Goal: Task Accomplishment & Management: Manage account settings

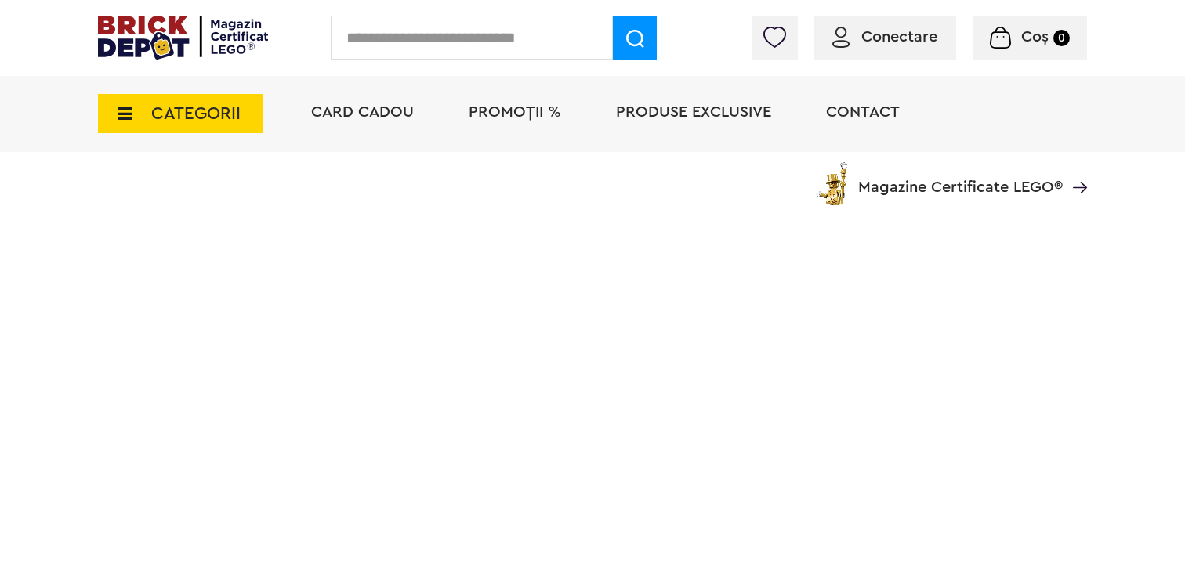
click at [893, 33] on span "Conectare" at bounding box center [899, 37] width 76 height 16
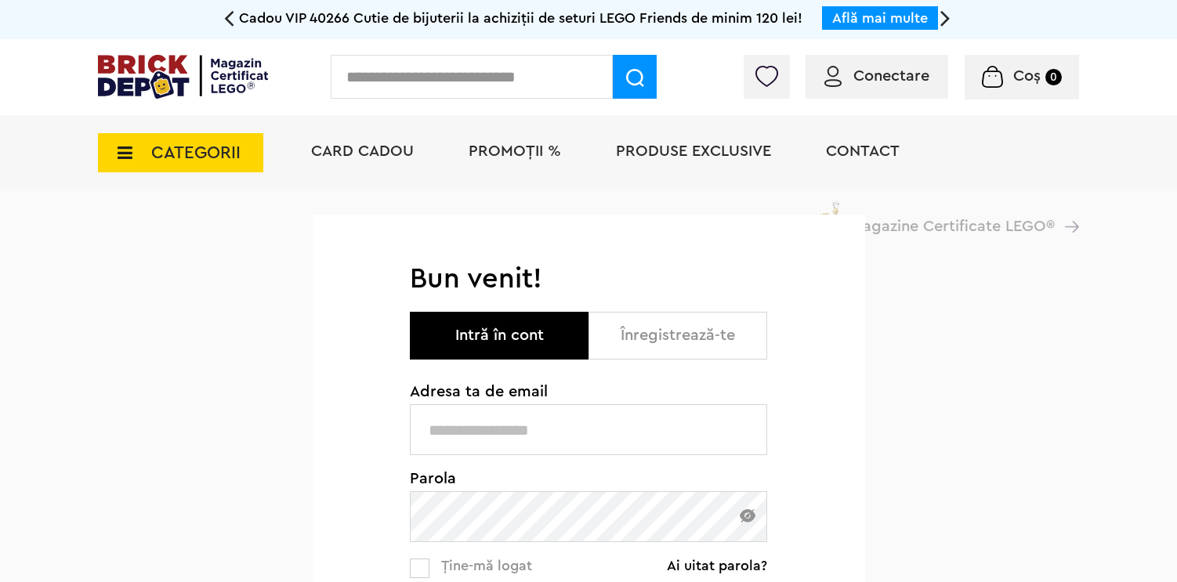
click at [712, 411] on input "text" at bounding box center [588, 429] width 357 height 51
type input "**********"
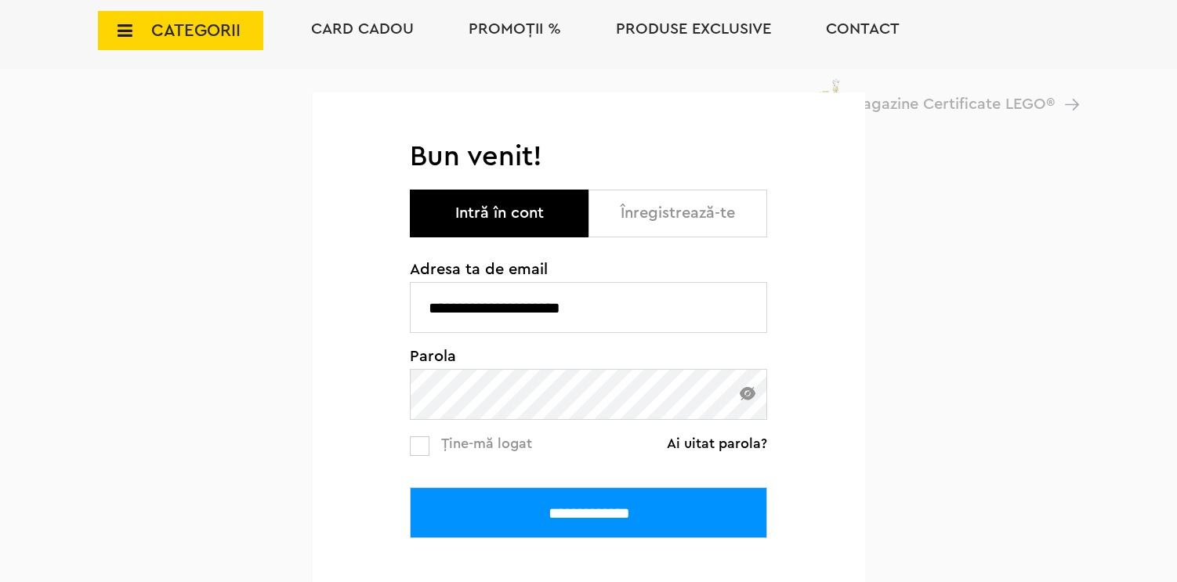
scroll to position [124, 0]
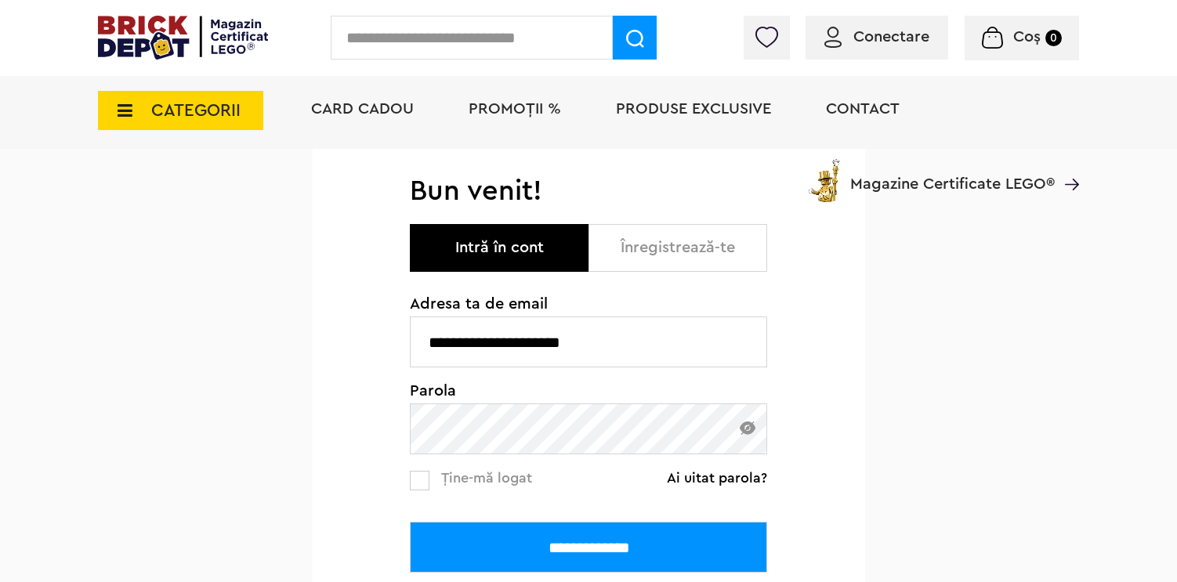
click at [606, 553] on input "**********" at bounding box center [588, 547] width 357 height 51
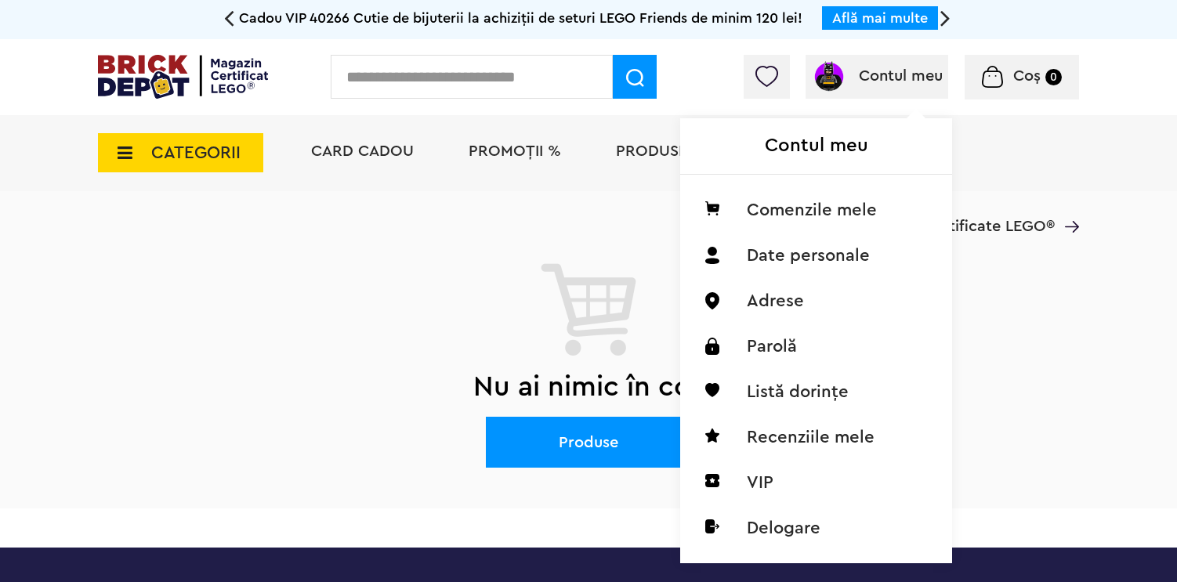
click at [894, 58] on div "Contul meu Contul meu Comenzile mele Date personale Adrese Parolă Listă dorințe…" at bounding box center [877, 77] width 143 height 44
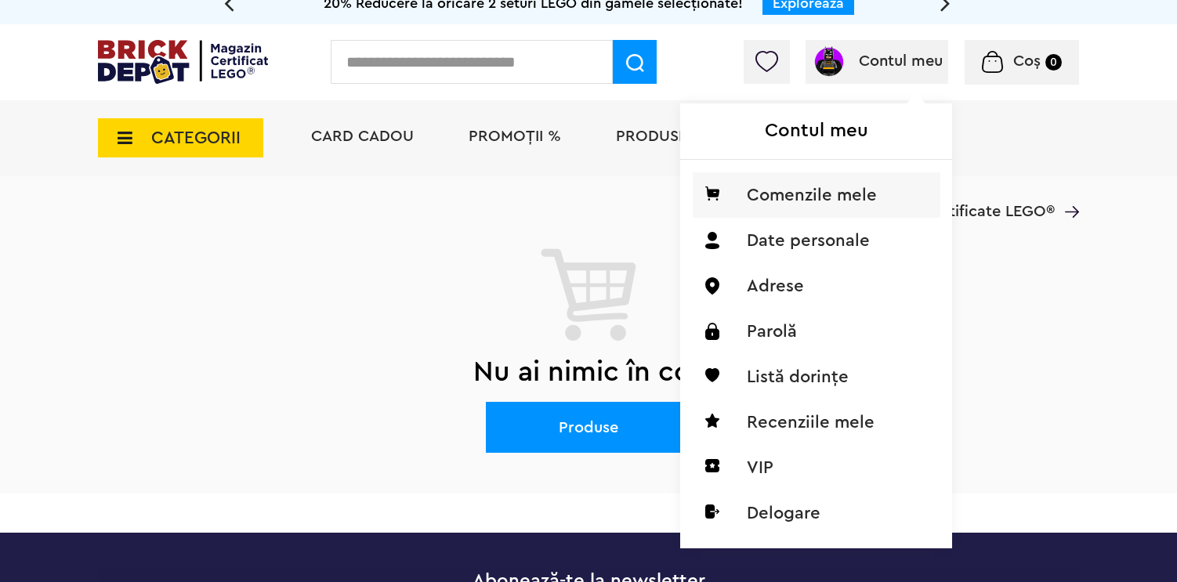
click at [772, 217] on li "Comenzile mele" at bounding box center [817, 194] width 248 height 45
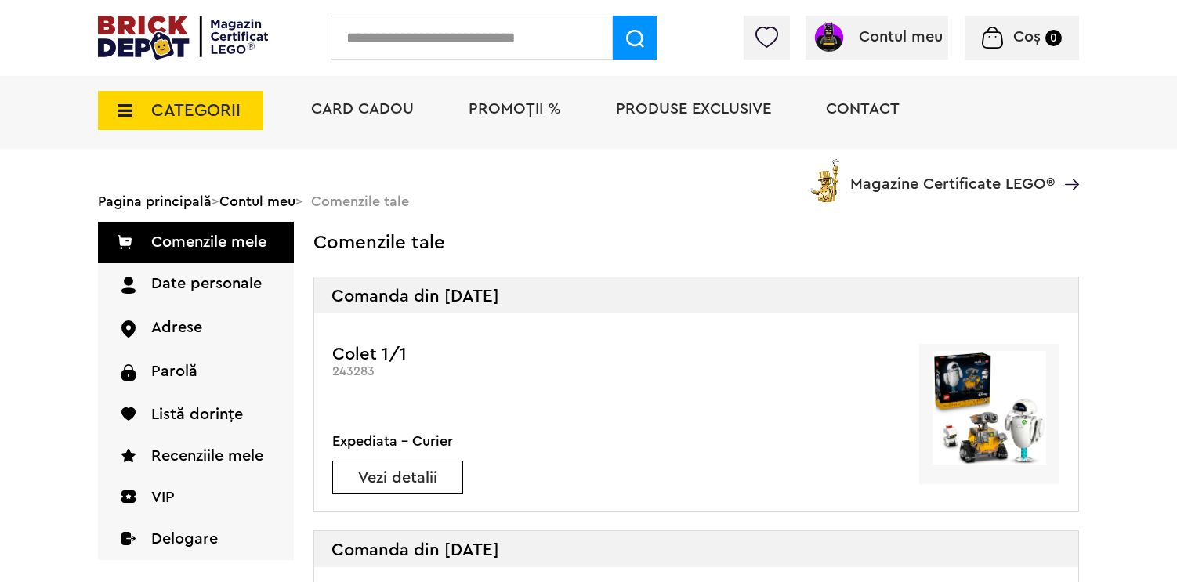
scroll to position [56, 0]
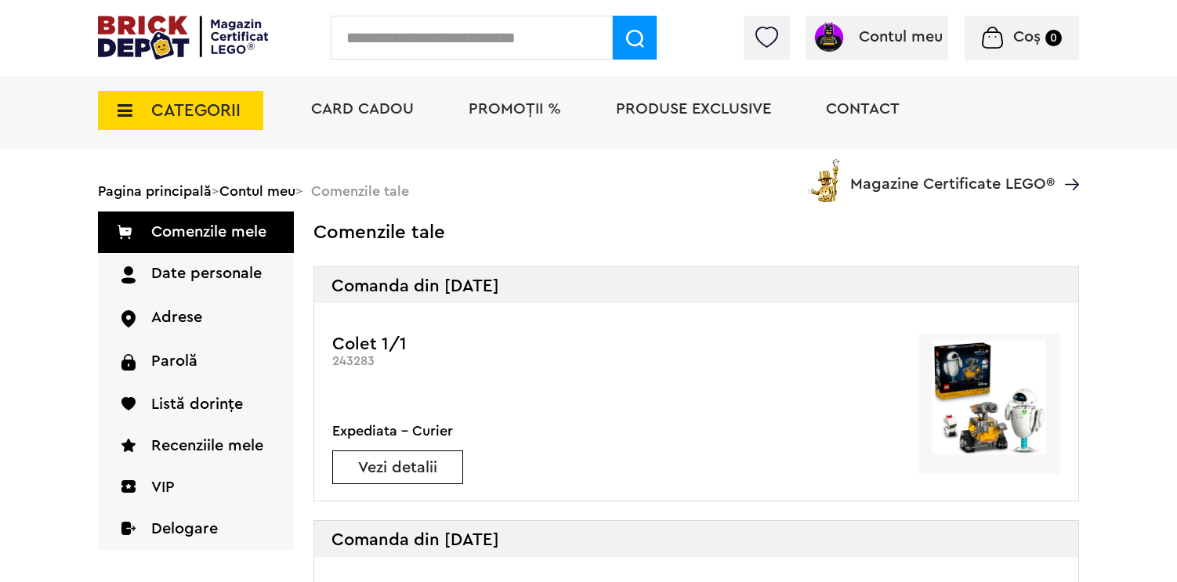
click at [412, 480] on div "Vezi detalii" at bounding box center [397, 468] width 131 height 34
click at [411, 476] on div "Vezi detalii" at bounding box center [397, 468] width 131 height 34
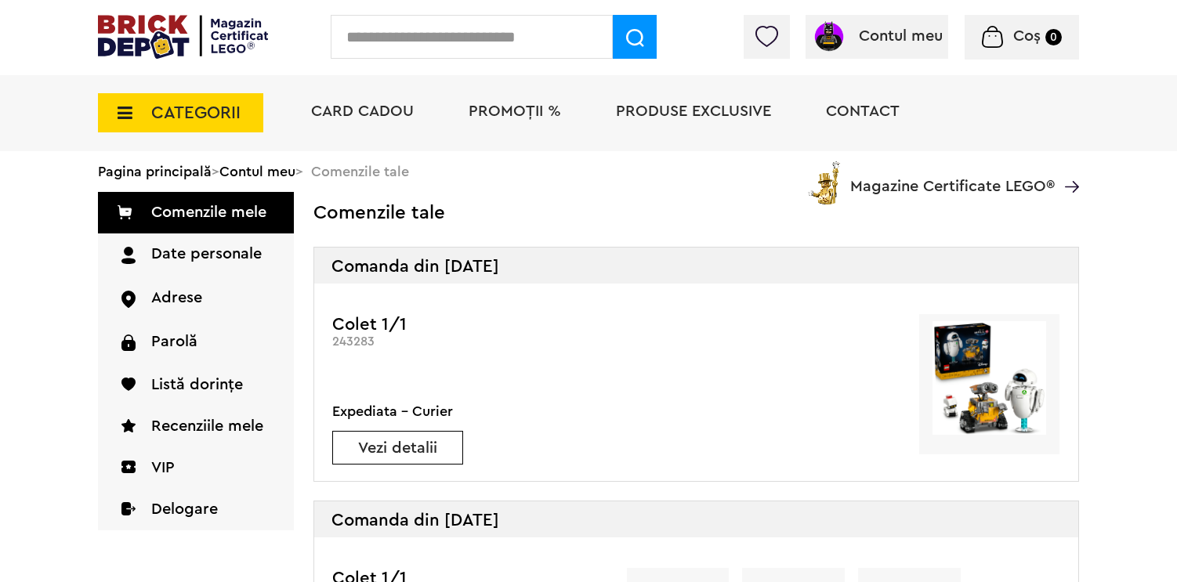
scroll to position [39, 0]
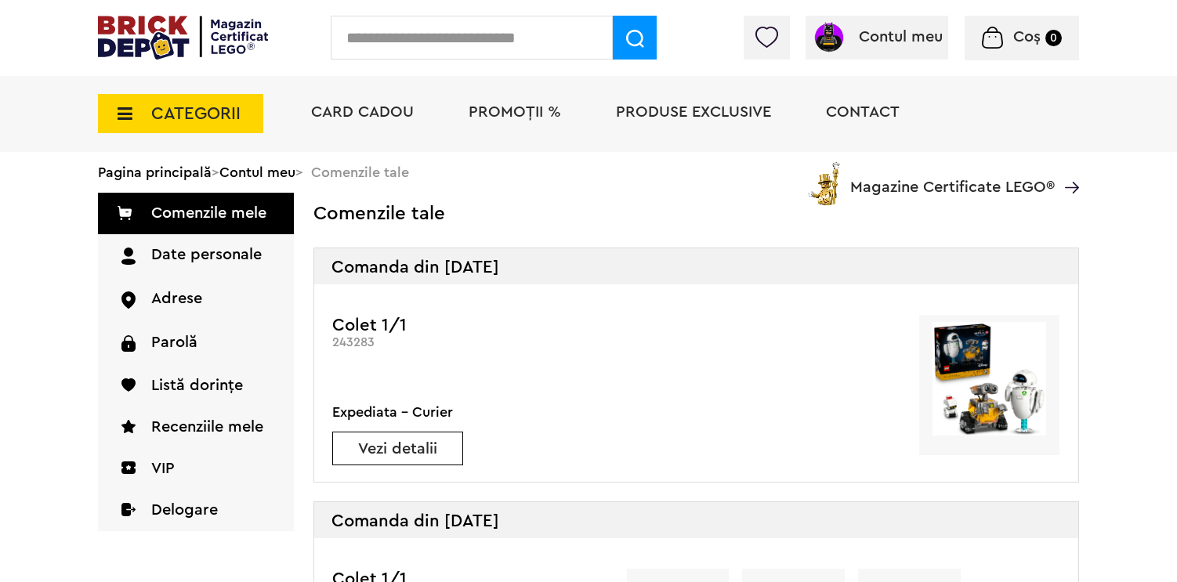
click at [386, 441] on link "Vezi detalii" at bounding box center [397, 449] width 129 height 16
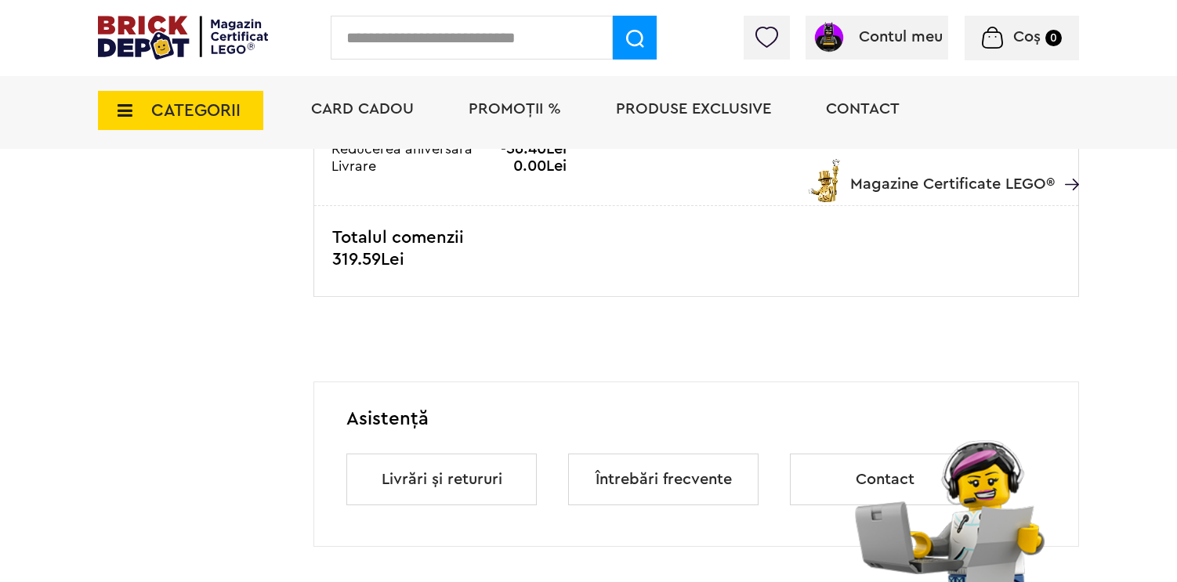
scroll to position [946, 0]
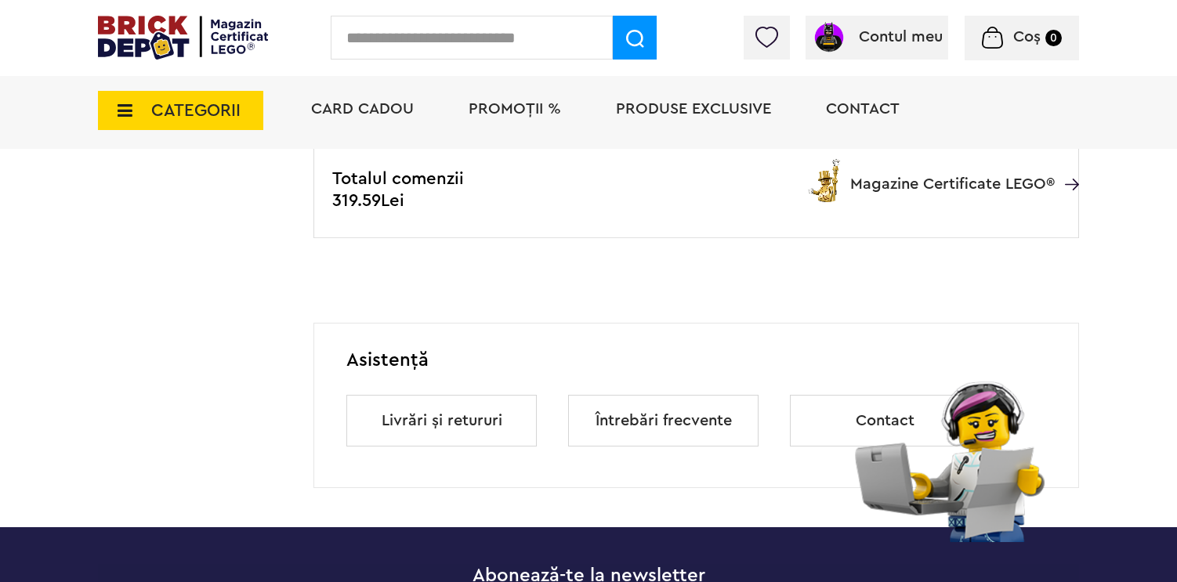
click at [433, 447] on link "Livrări și retururi" at bounding box center [442, 421] width 121 height 52
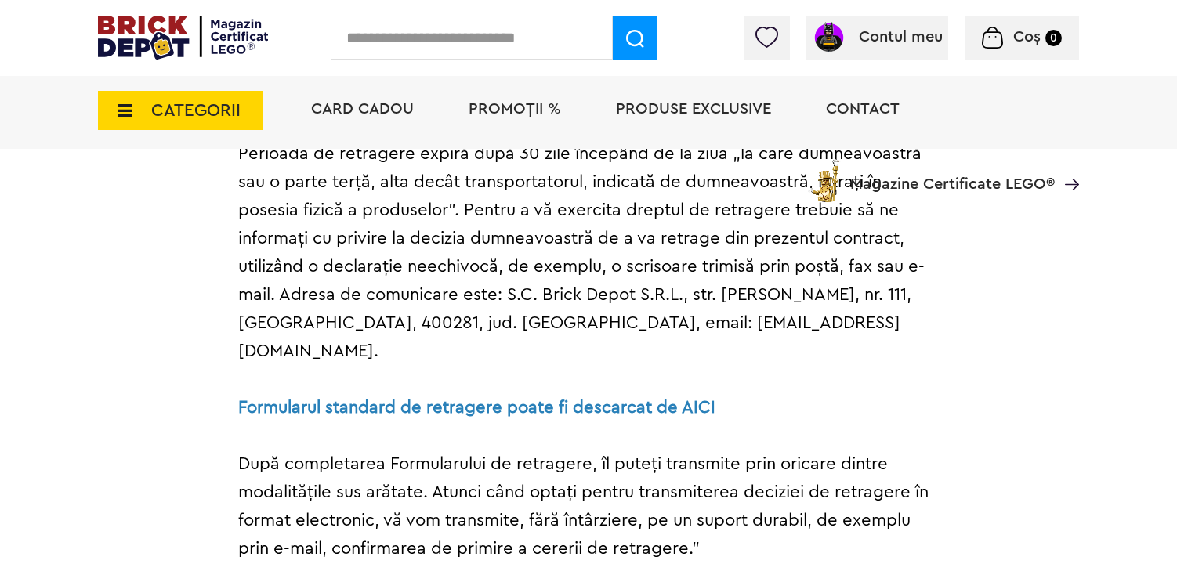
scroll to position [3068, 0]
click at [447, 398] on strong "Formularul standard de retragere poate fi descarcat de AICI" at bounding box center [476, 406] width 477 height 17
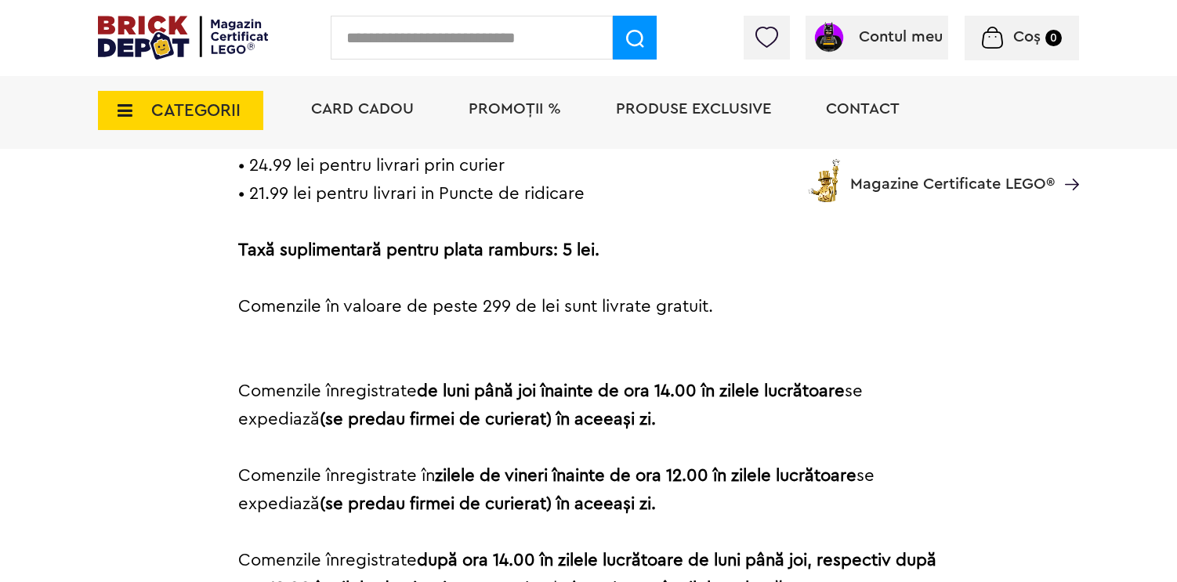
scroll to position [0, 0]
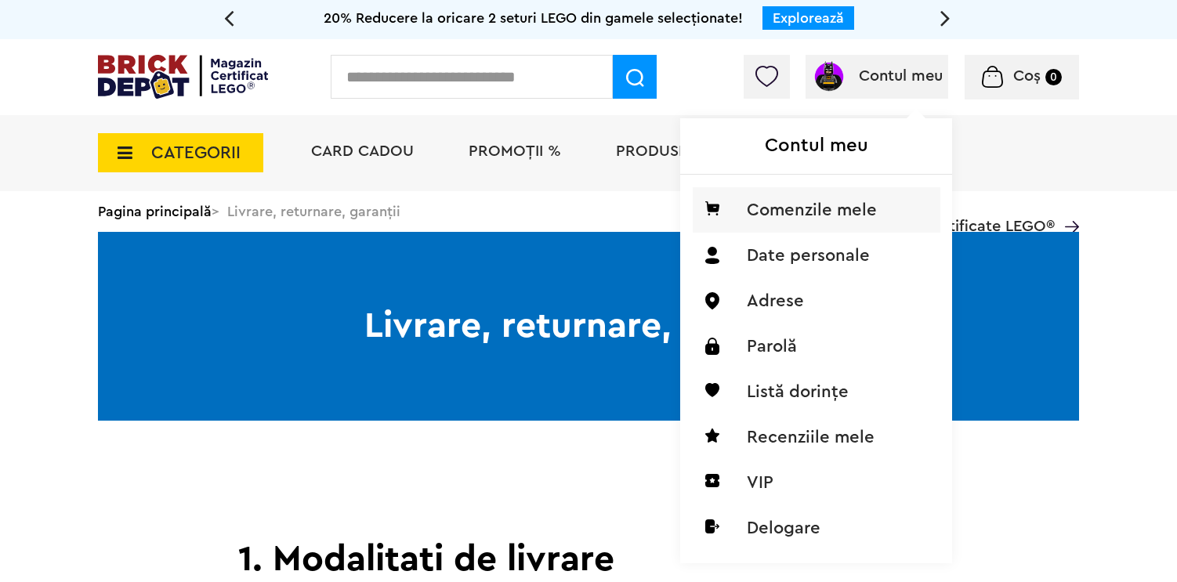
click at [815, 216] on li "Comenzile mele" at bounding box center [817, 209] width 248 height 45
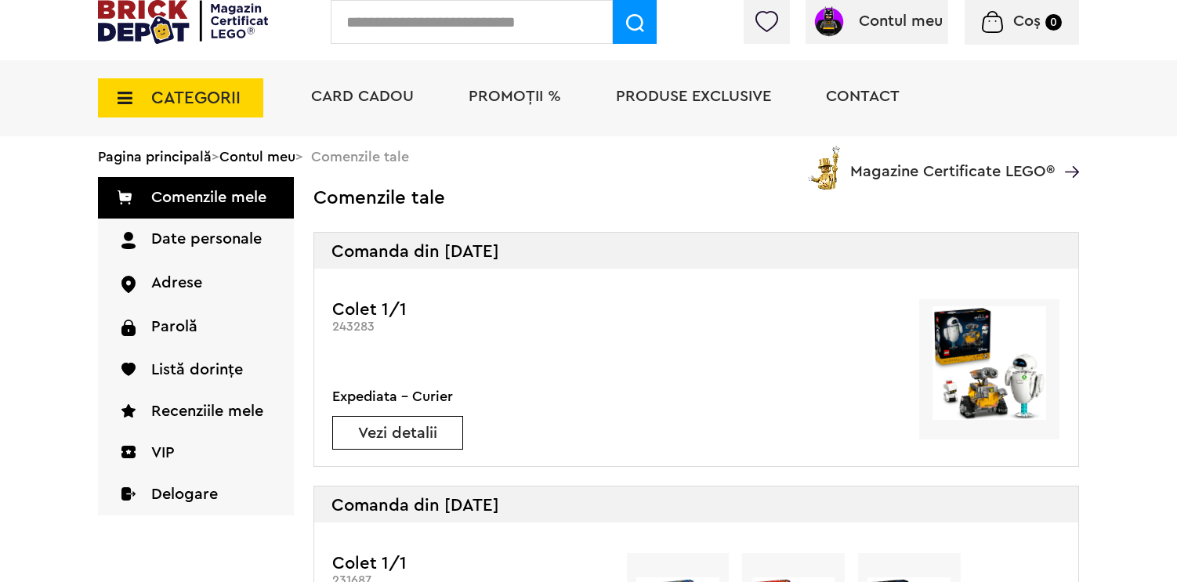
scroll to position [56, 0]
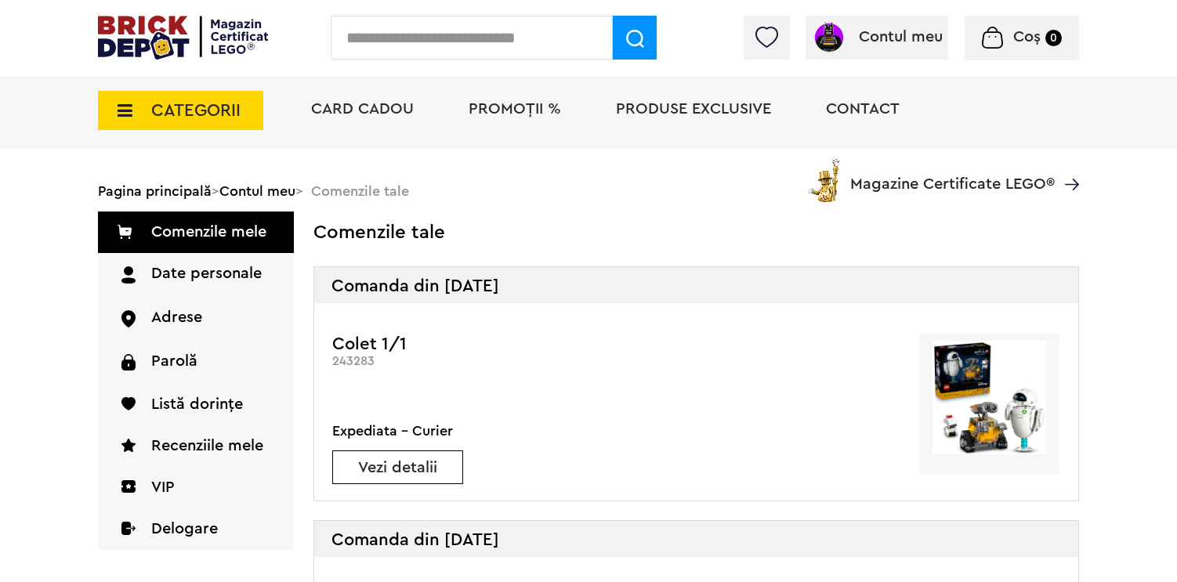
click at [392, 469] on link "Vezi detalii" at bounding box center [397, 468] width 129 height 16
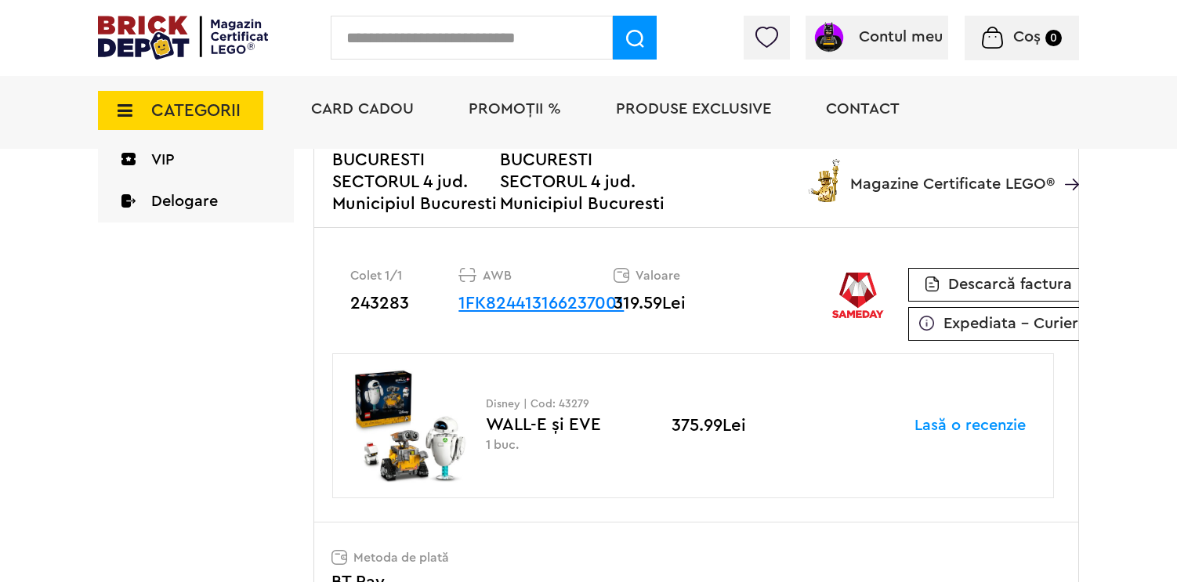
scroll to position [383, 0]
click at [984, 293] on span "Descarcă factura" at bounding box center [1010, 285] width 124 height 16
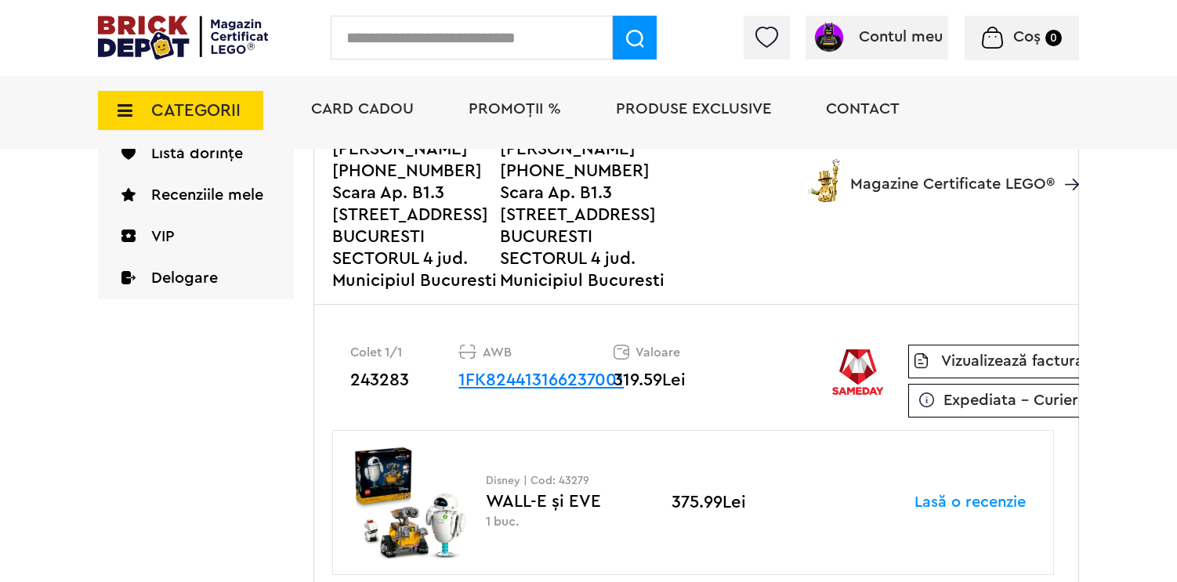
scroll to position [371, 0]
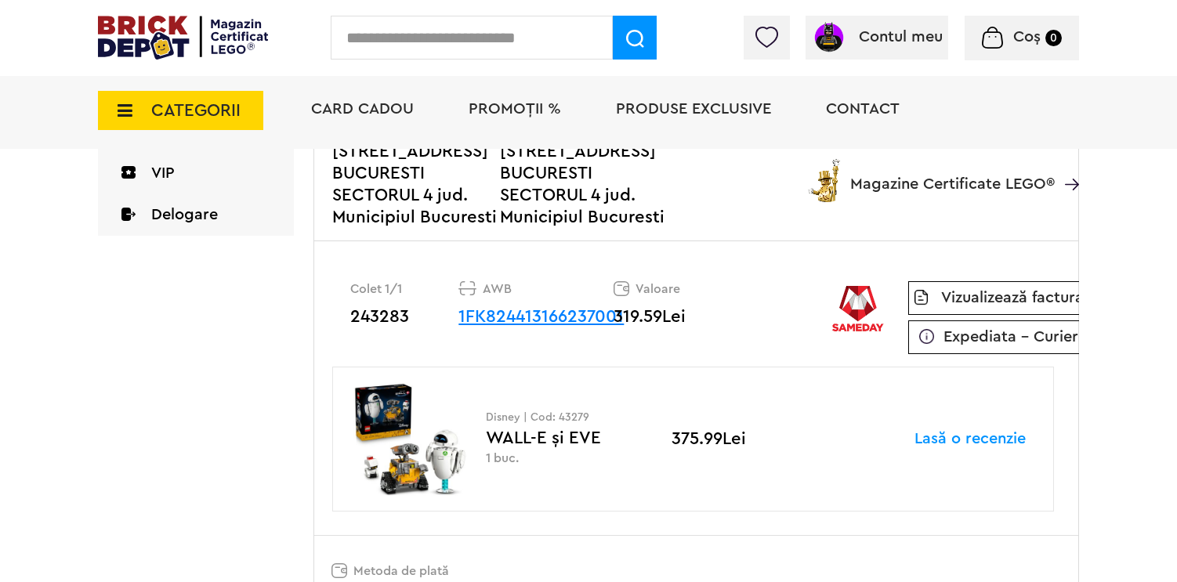
click at [932, 315] on p "Vizualizează factura" at bounding box center [998, 298] width 181 height 34
click at [974, 306] on link "Vizualizează factura" at bounding box center [1012, 298] width 143 height 16
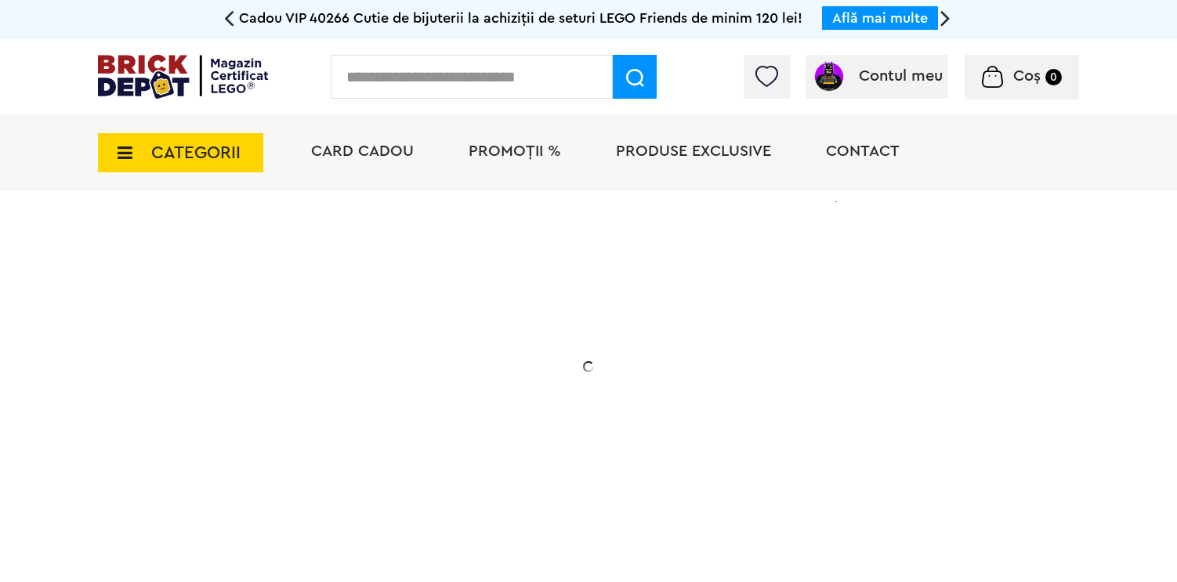
click at [884, 154] on span "Contact" at bounding box center [863, 151] width 74 height 16
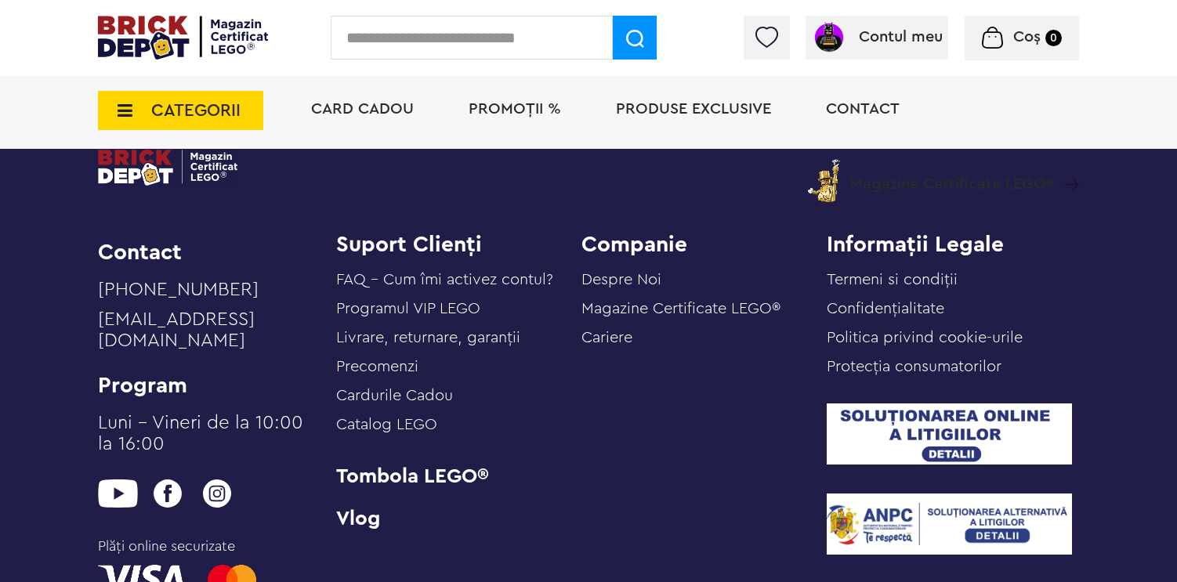
scroll to position [1182, 0]
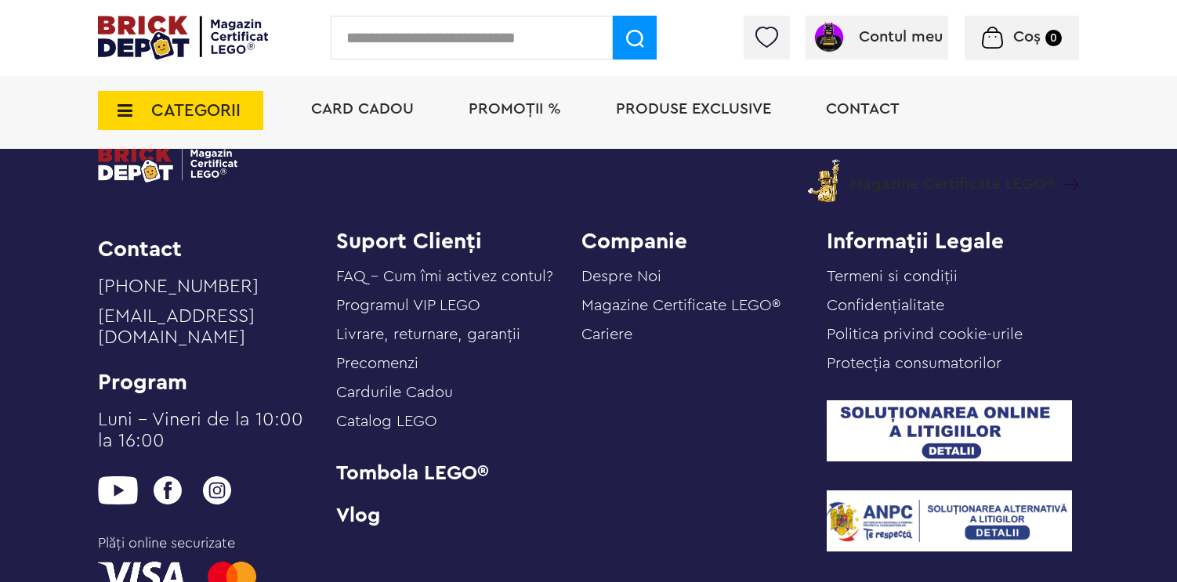
click at [679, 310] on link "Magazine Certificate LEGO®" at bounding box center [680, 306] width 199 height 16
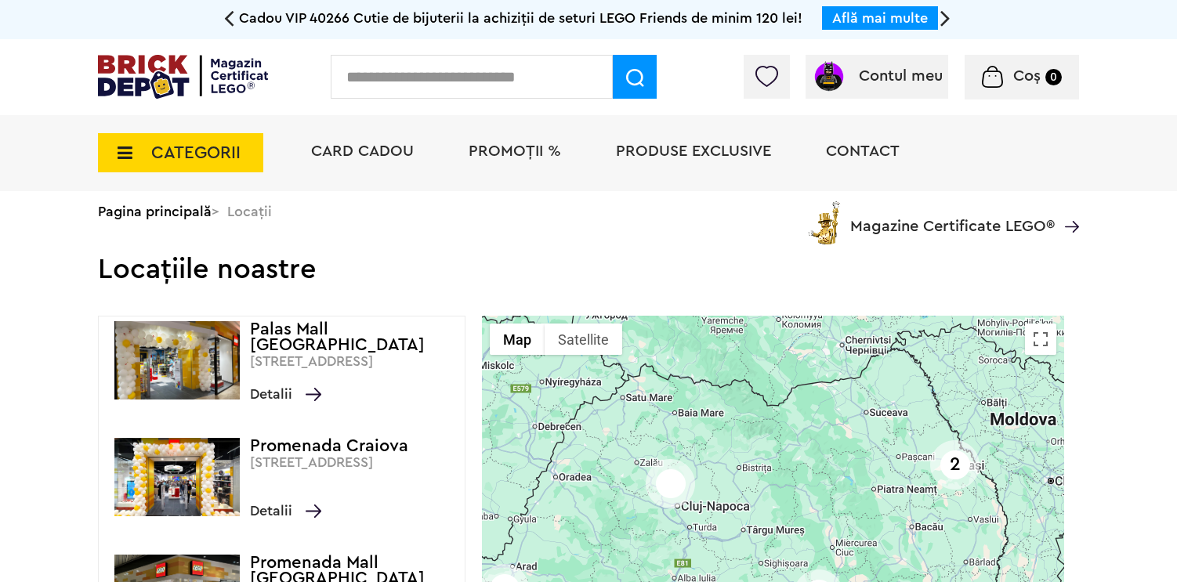
scroll to position [186, 0]
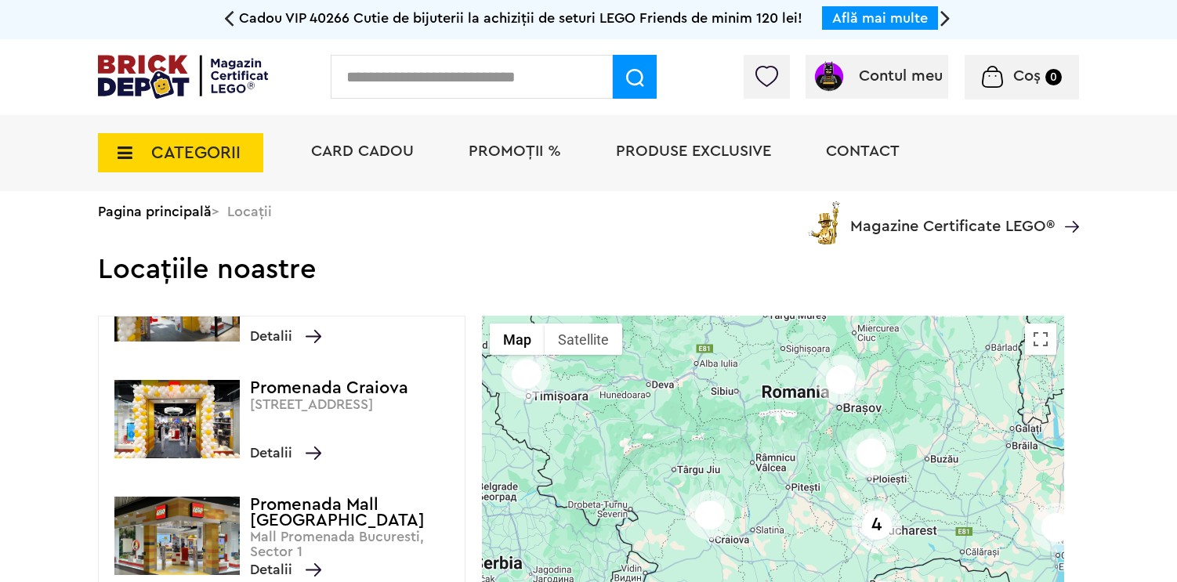
drag, startPoint x: 894, startPoint y: 535, endPoint x: 916, endPoint y: 316, distance: 220.5
click at [916, 316] on div "2 4" at bounding box center [773, 591] width 582 height 551
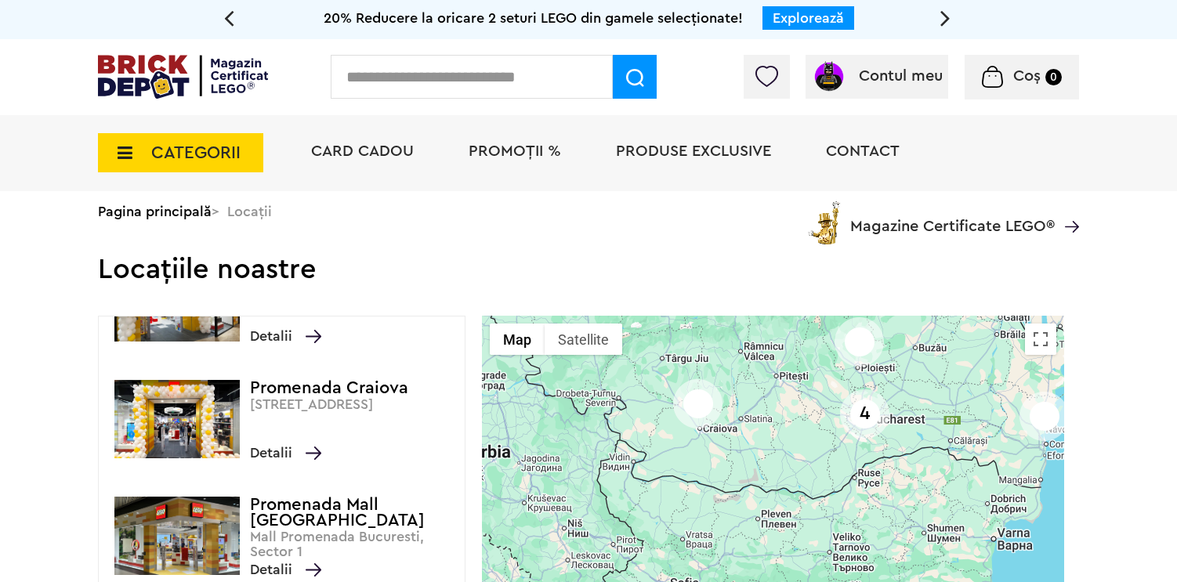
drag, startPoint x: 951, startPoint y: 494, endPoint x: 941, endPoint y: 384, distance: 111.0
click at [940, 382] on div "2 4" at bounding box center [773, 591] width 582 height 551
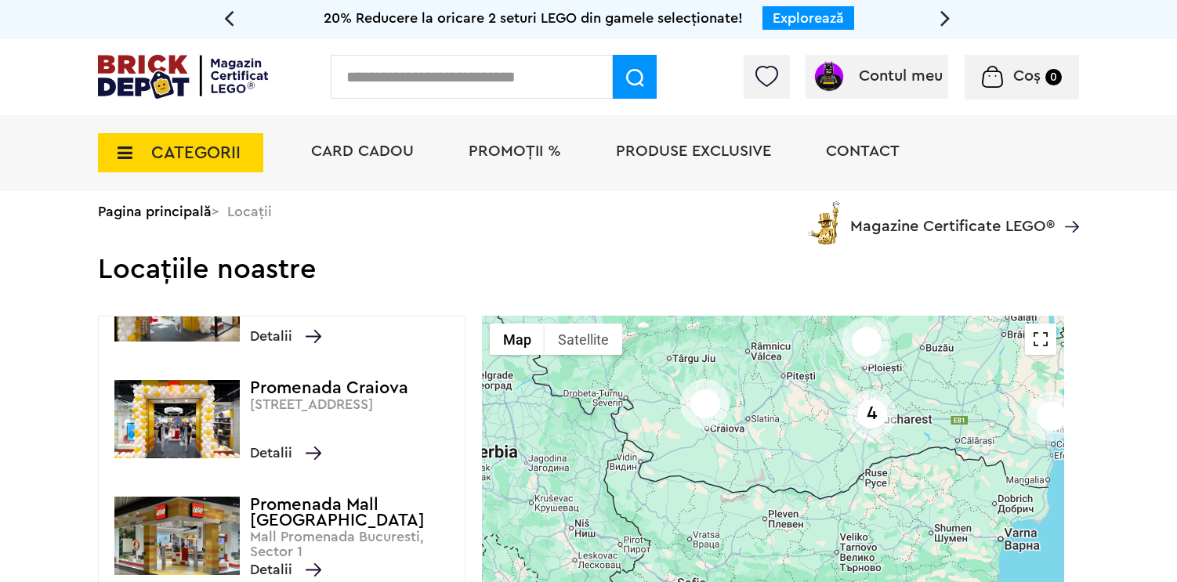
click at [1049, 347] on button "Toggle fullscreen view" at bounding box center [1040, 339] width 31 height 31
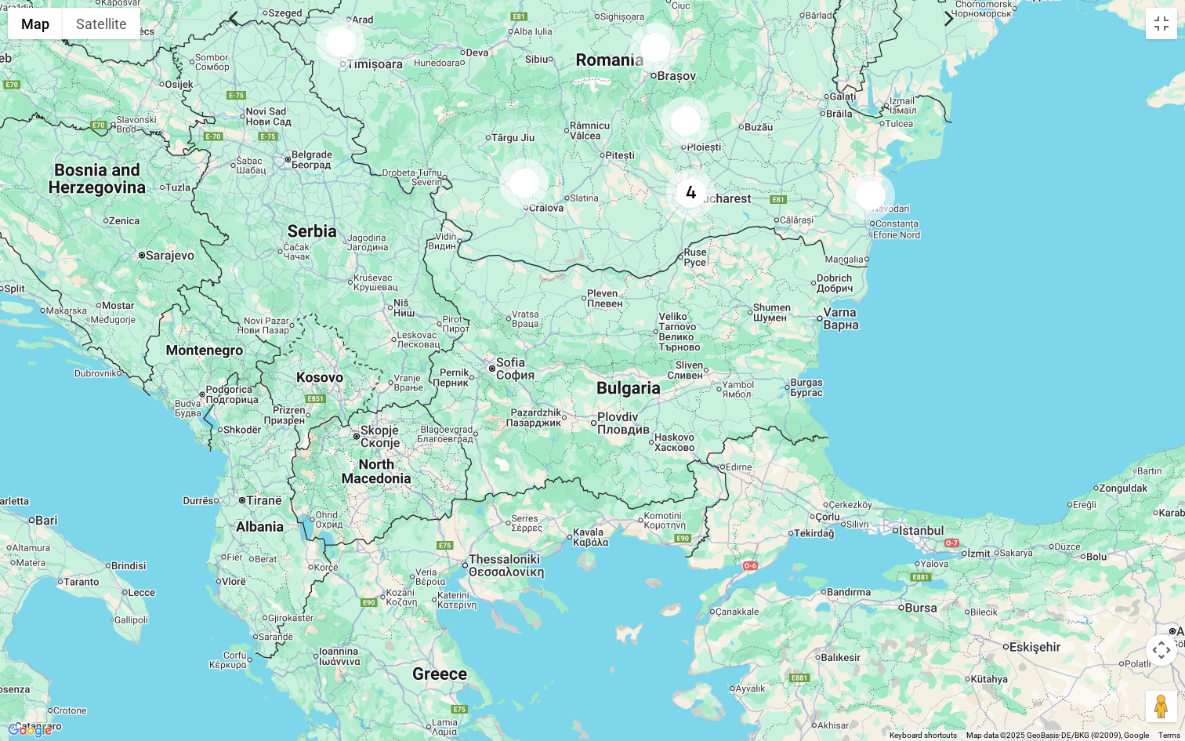
click at [679, 198] on div "4" at bounding box center [690, 192] width 49 height 49
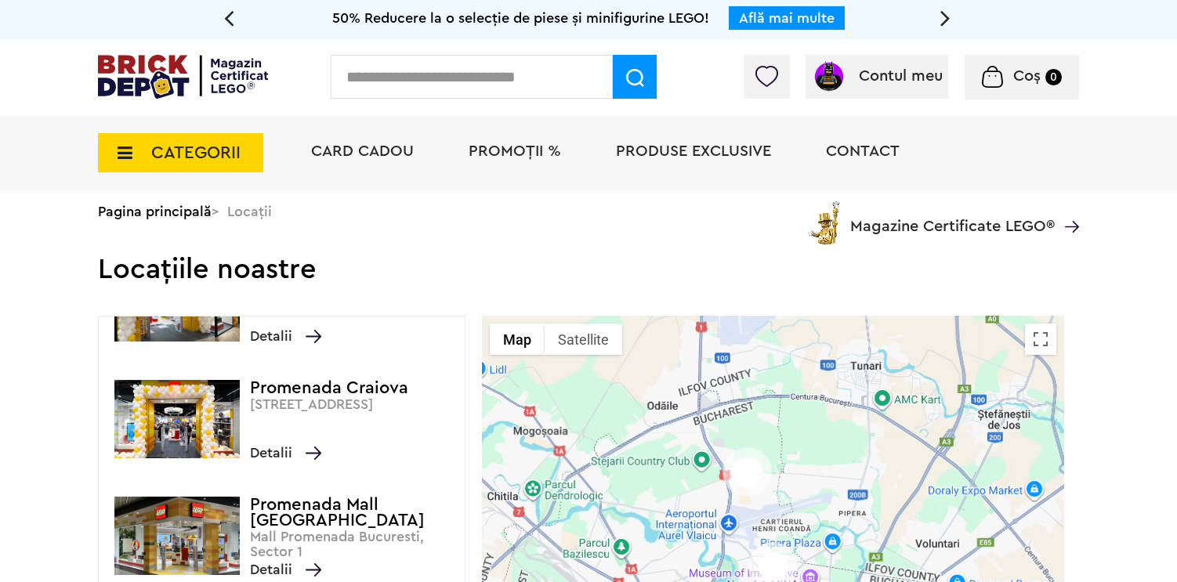
drag, startPoint x: 1125, startPoint y: 414, endPoint x: 1115, endPoint y: 371, distance: 43.5
click at [1115, 371] on div "Cadou VIP 40266 Cutie de bijuterii la achiziții de seturi LEGO Friends de minim…" at bounding box center [588, 489] width 1177 height 978
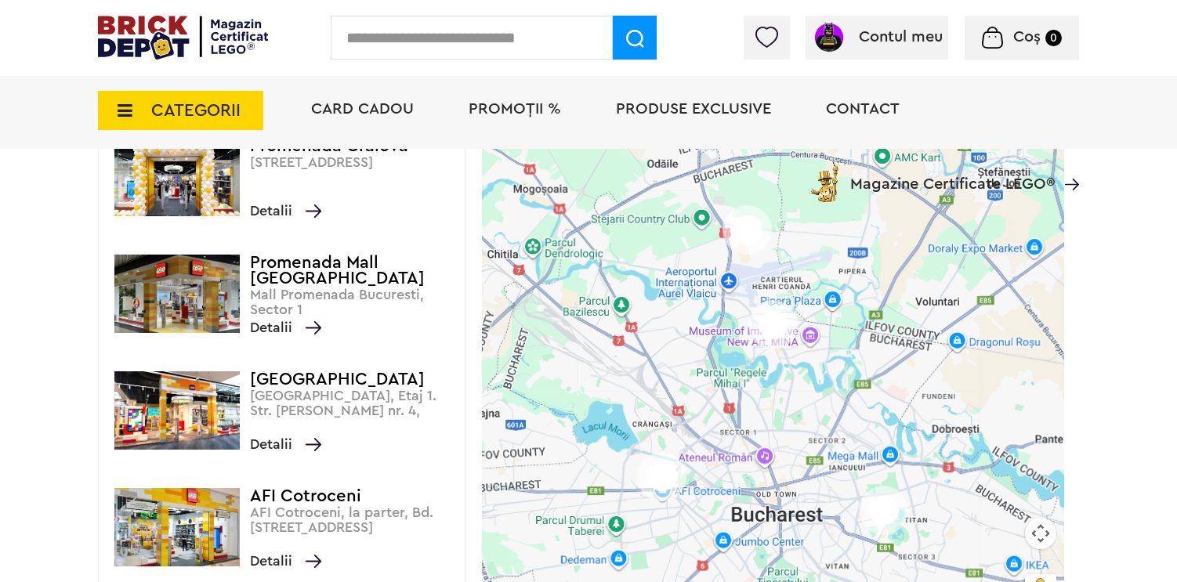
scroll to position [280, 0]
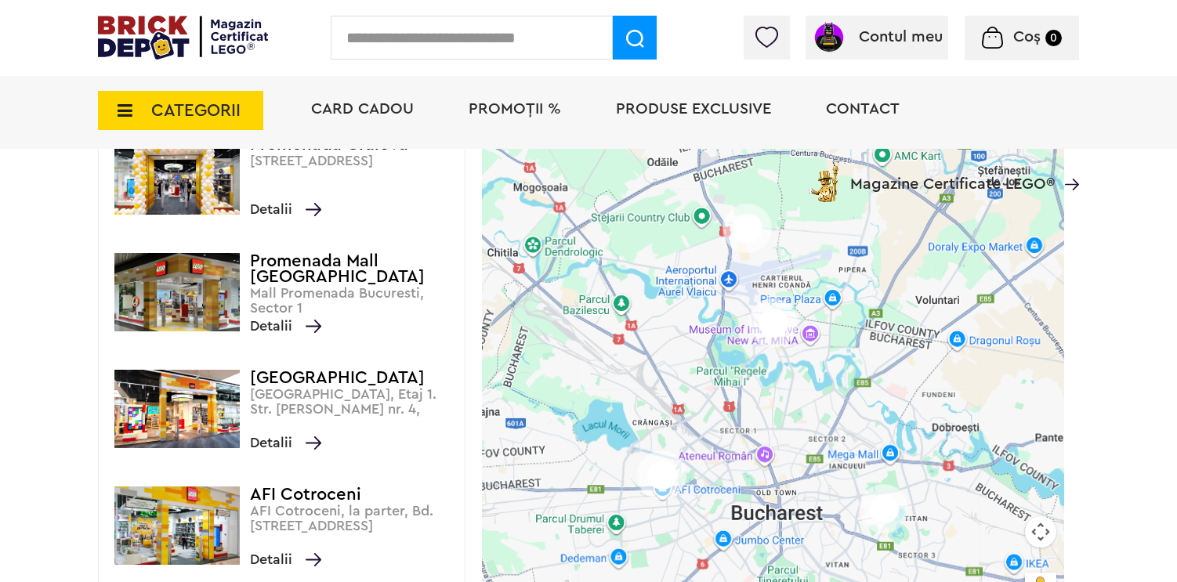
click at [654, 474] on img at bounding box center [661, 475] width 49 height 49
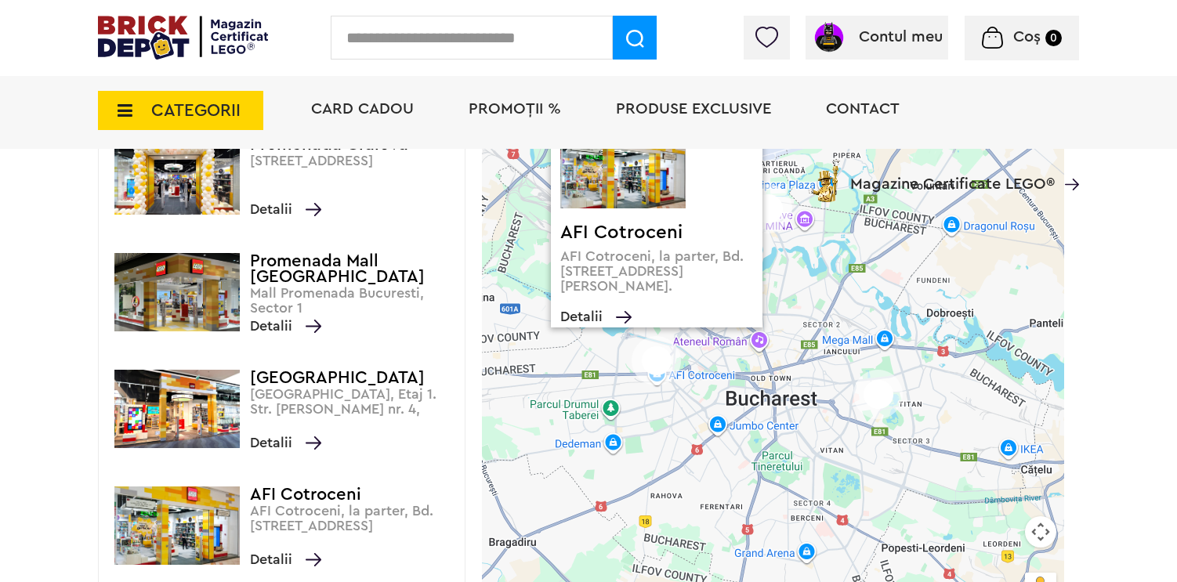
drag, startPoint x: 860, startPoint y: 515, endPoint x: 855, endPoint y: 397, distance: 118.5
click at [855, 397] on img at bounding box center [877, 394] width 49 height 49
click at [872, 397] on img at bounding box center [877, 393] width 49 height 49
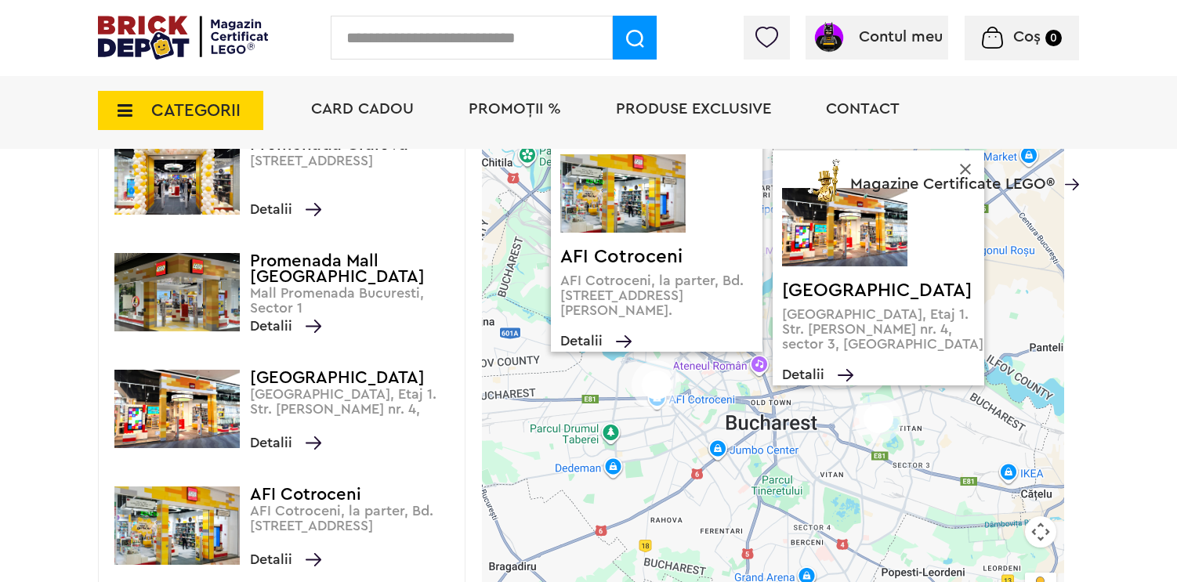
scroll to position [201, 0]
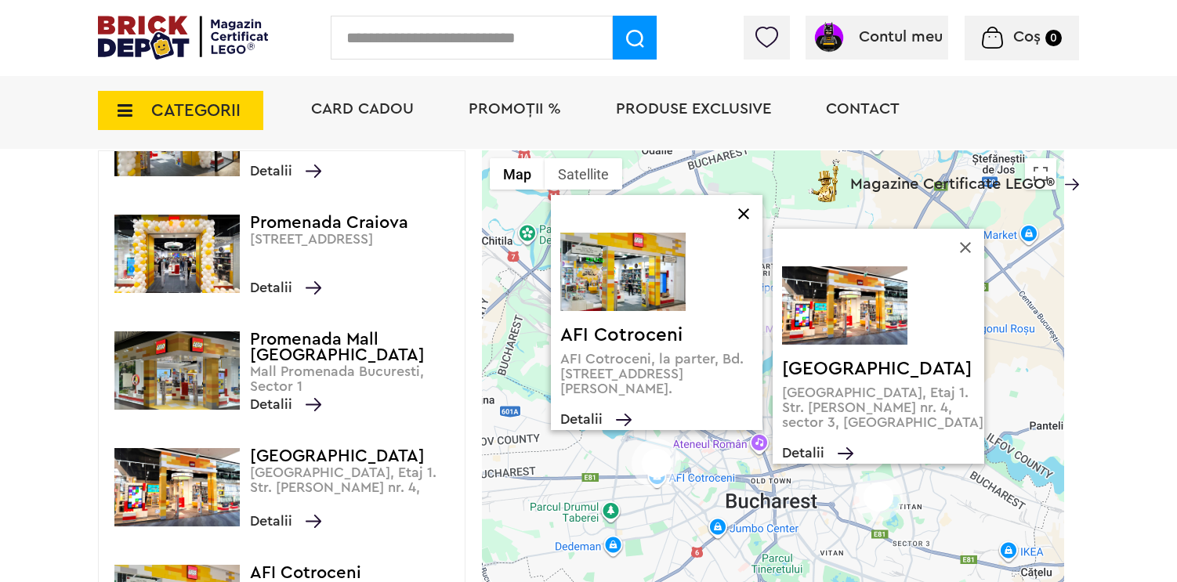
click at [741, 207] on button "Close" at bounding box center [744, 214] width 38 height 38
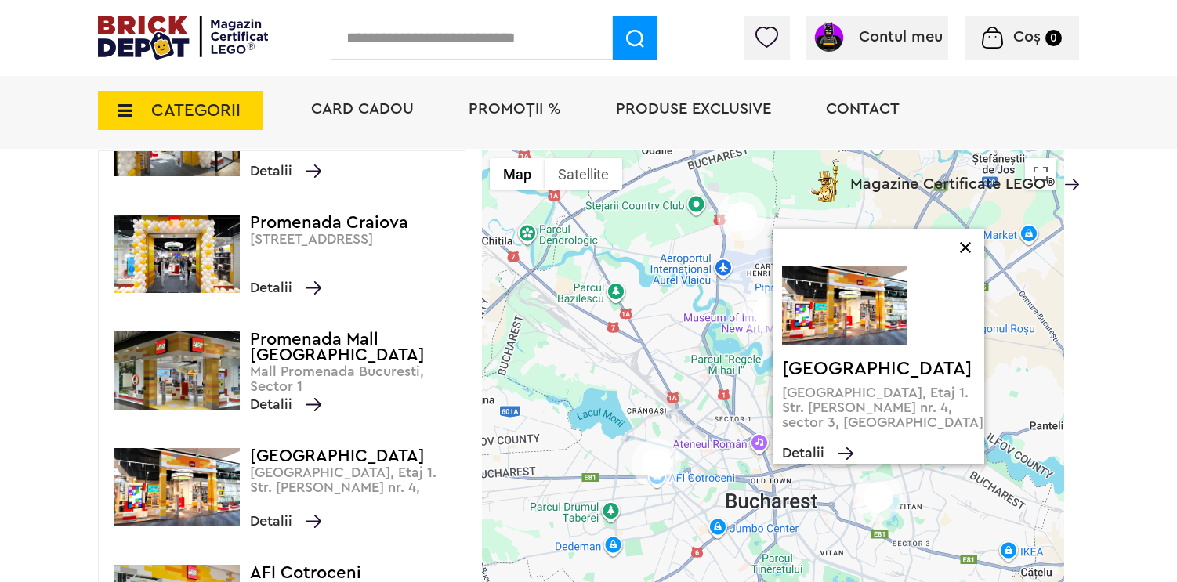
click at [962, 229] on button "Close" at bounding box center [966, 248] width 38 height 38
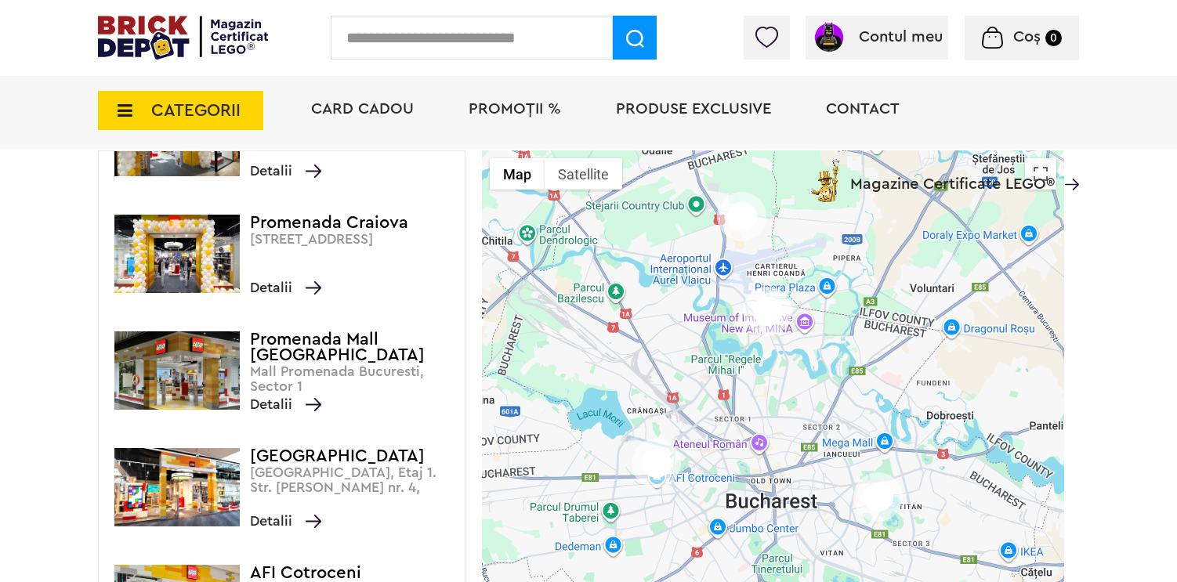
click at [732, 451] on div "To navigate, press the arrow keys." at bounding box center [773, 425] width 582 height 551
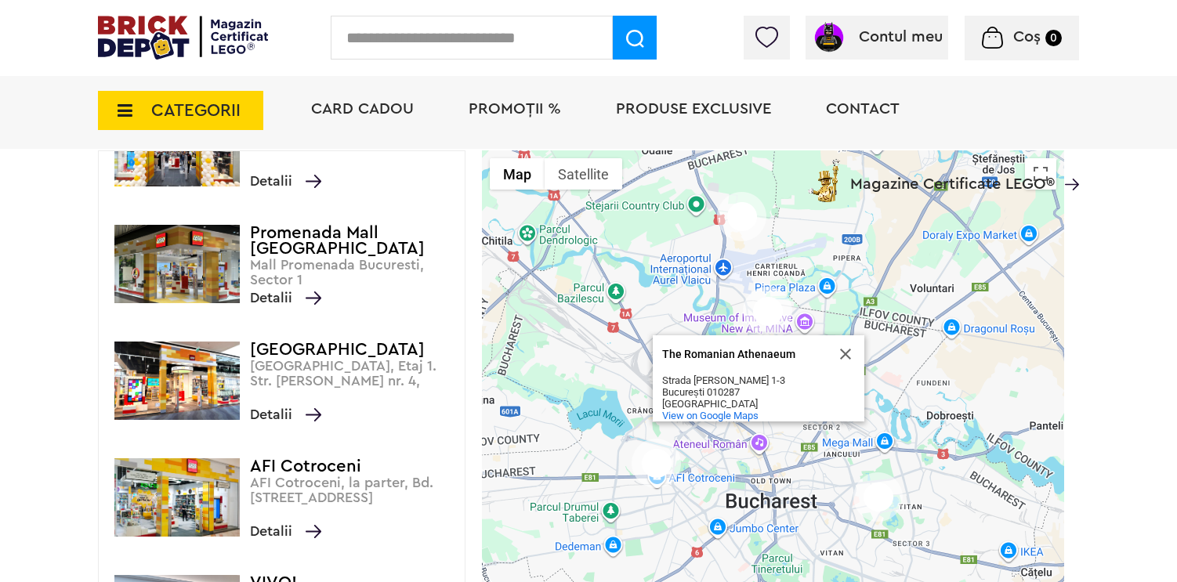
scroll to position [300, 0]
